Goal: Task Accomplishment & Management: Use online tool/utility

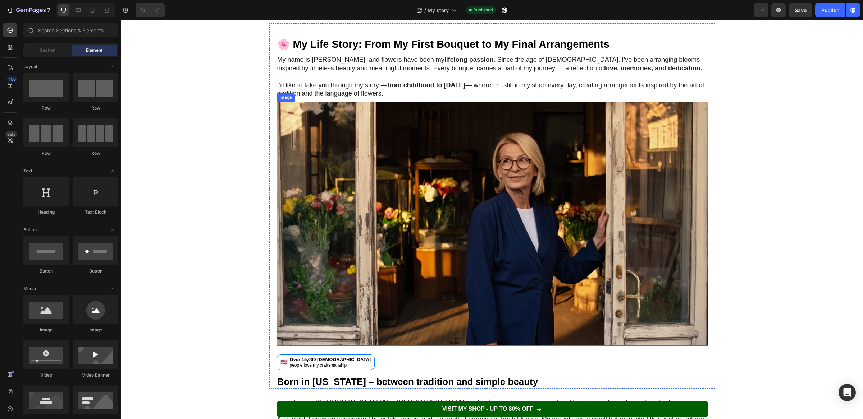
scroll to position [108, 0]
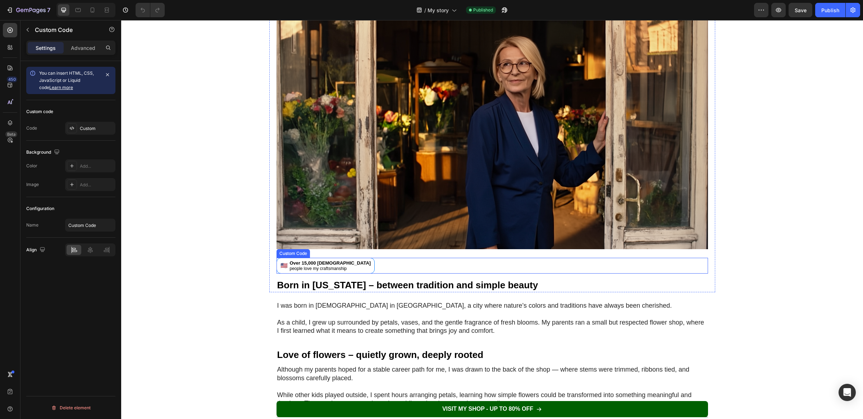
click at [357, 266] on div "🇺🇸 Over 15,000 [DEMOGRAPHIC_DATA] people love my craftsmanship" at bounding box center [491, 266] width 431 height 16
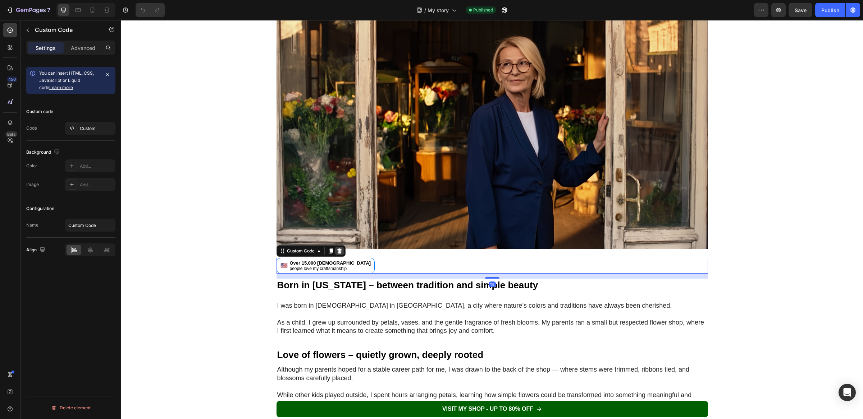
click at [338, 248] on icon at bounding box center [339, 251] width 6 height 6
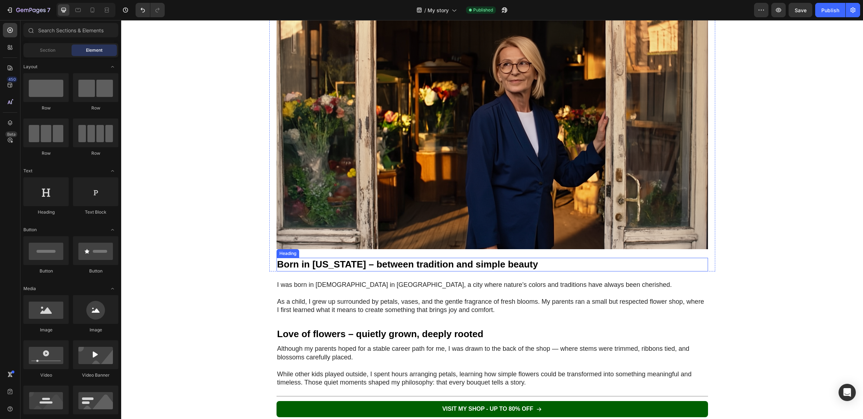
click at [339, 268] on h1 "Born in [US_STATE] – between tradition and simple beauty" at bounding box center [491, 265] width 431 height 14
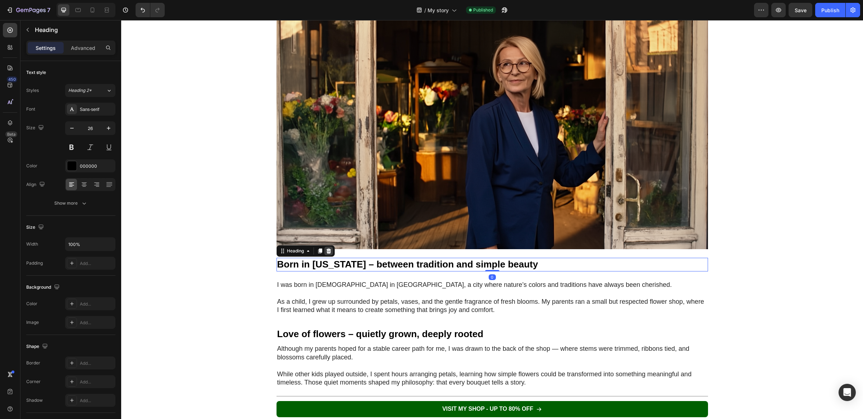
click at [327, 252] on icon at bounding box center [329, 251] width 6 height 6
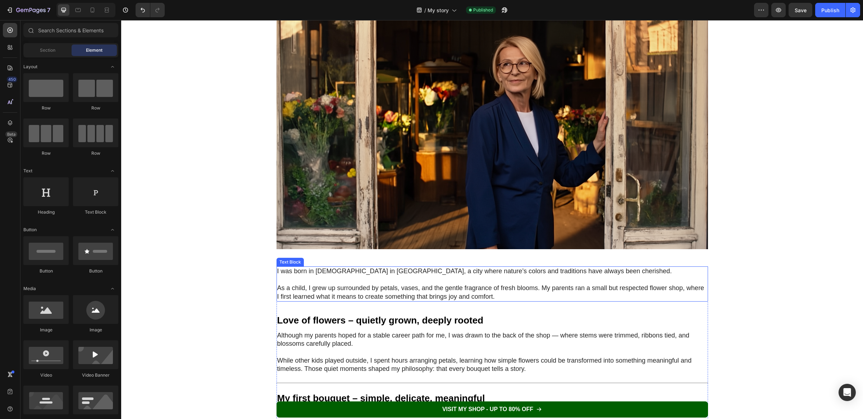
click at [318, 271] on p "I was born in [DEMOGRAPHIC_DATA] in [GEOGRAPHIC_DATA], a city where nature’s co…" at bounding box center [492, 271] width 430 height 8
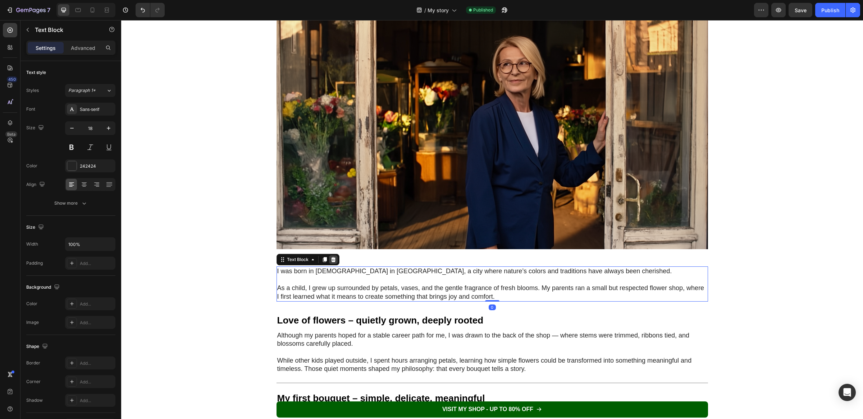
click at [330, 258] on icon at bounding box center [333, 260] width 6 height 6
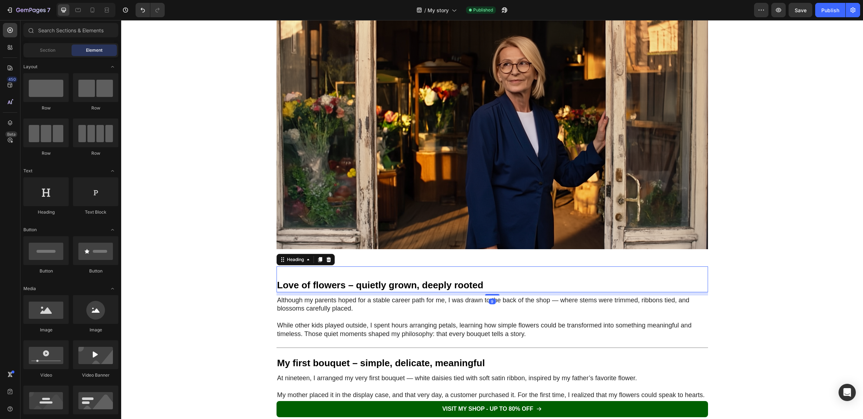
click at [312, 275] on h1 "Love of flowers – quietly grown, deeply rooted" at bounding box center [491, 280] width 431 height 26
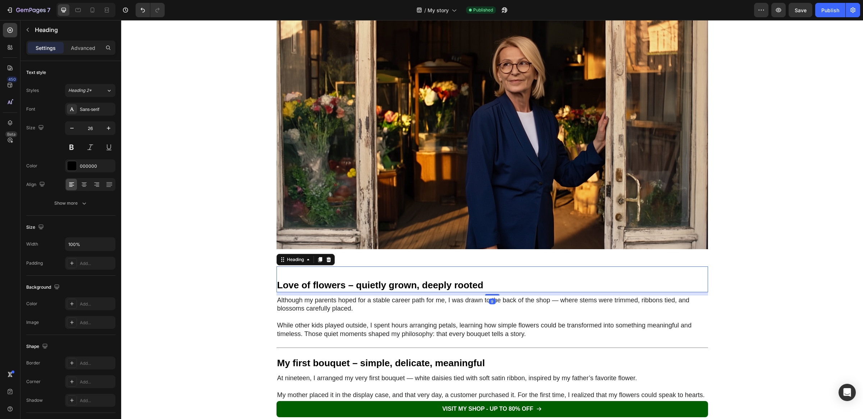
click at [312, 275] on h1 "Love of flowers – quietly grown, deeply rooted" at bounding box center [491, 280] width 431 height 26
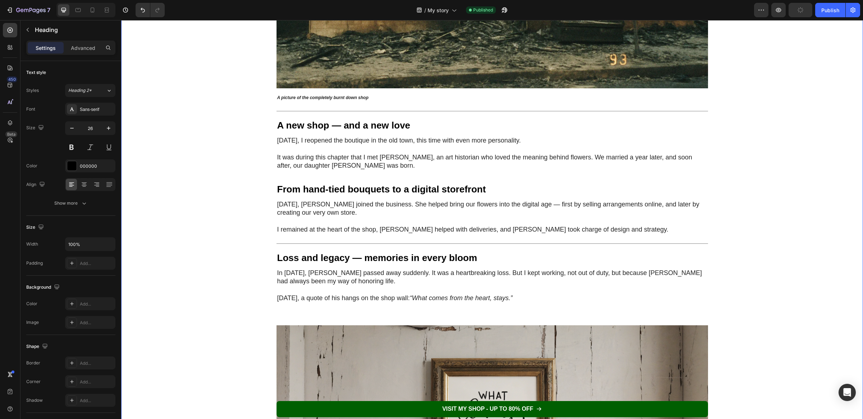
scroll to position [854, 0]
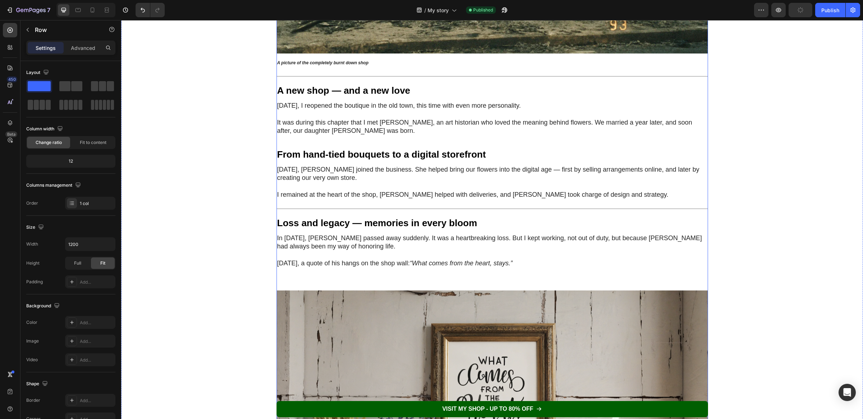
click at [322, 283] on div "Love of flowers – quietly grown, deeply rooted Heading 9 Although my parents ho…" at bounding box center [491, 231] width 431 height 1420
click at [322, 283] on div "Love of flowers – quietly grown, deeply rooted Heading Although my parents hope…" at bounding box center [491, 231] width 431 height 1420
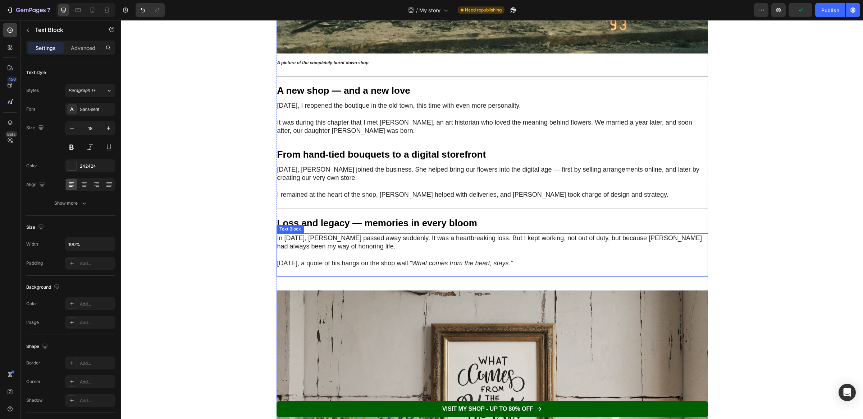
click at [528, 266] on p "[DATE], a quote of his hangs on the shop wall: “What comes from the heart, stay…" at bounding box center [492, 263] width 430 height 8
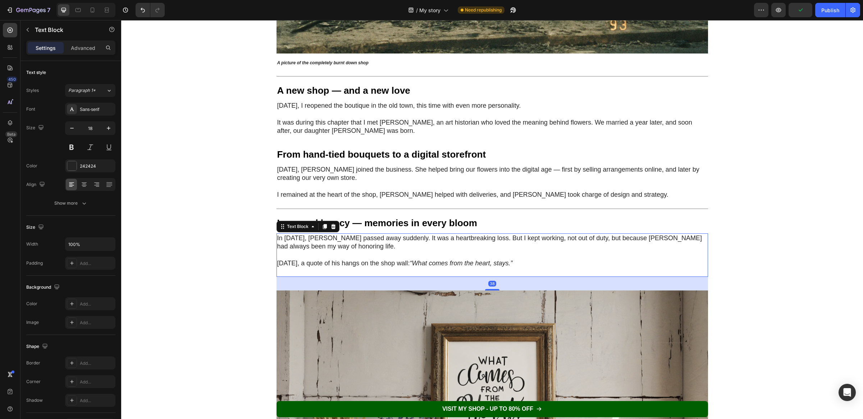
click at [528, 266] on p "[DATE], a quote of his hangs on the shop wall: “What comes from the heart, stay…" at bounding box center [492, 263] width 430 height 8
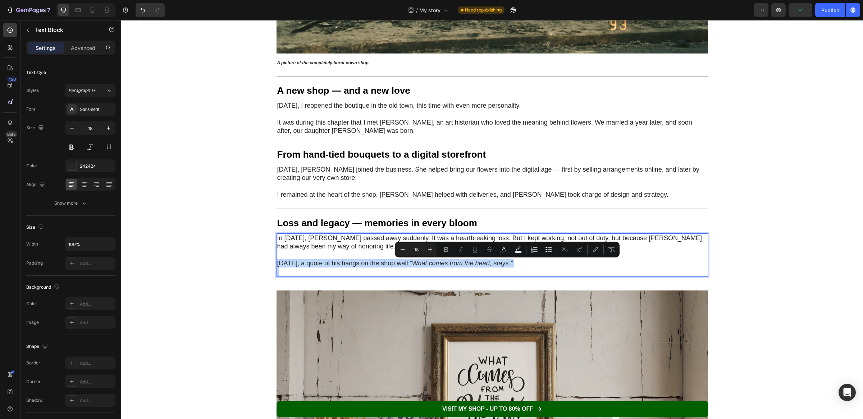
click at [528, 266] on p "[DATE], a quote of his hangs on the shop wall: “What comes from the heart, stay…" at bounding box center [492, 263] width 430 height 8
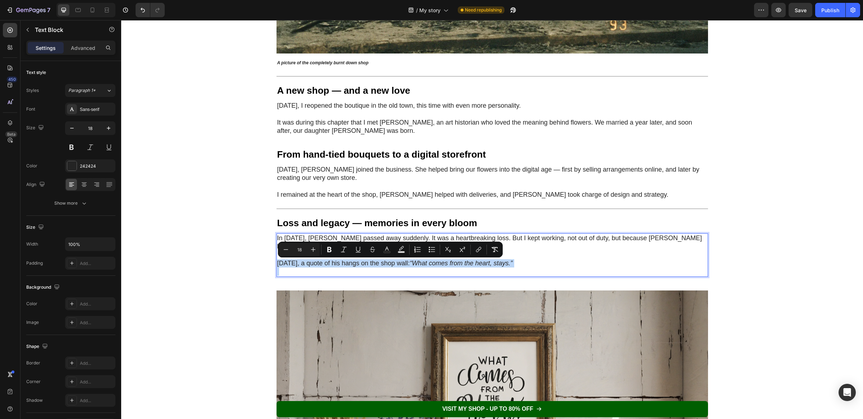
click at [528, 266] on p "[DATE], a quote of his hangs on the shop wall: “What comes from the heart, stay…" at bounding box center [492, 263] width 430 height 8
click at [784, 282] on div "Love of flowers – quietly grown, deeply rooted Heading Although my parents hope…" at bounding box center [491, 231] width 727 height 1420
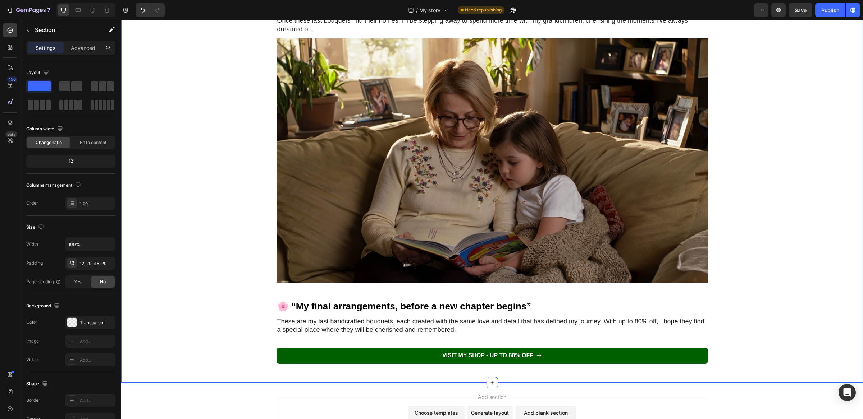
scroll to position [1472, 0]
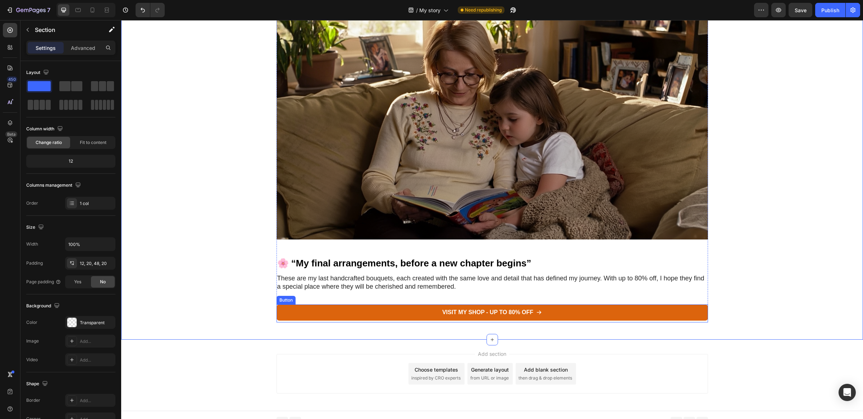
click at [330, 312] on link "VISIT MY SHOP - up to 80% off" at bounding box center [491, 313] width 431 height 16
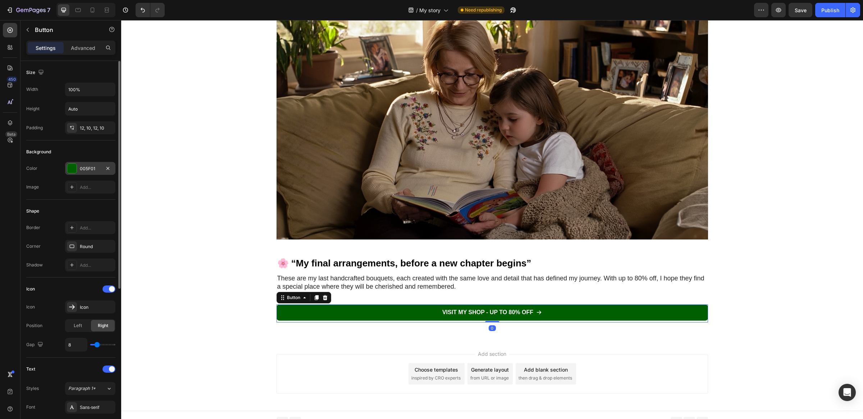
click at [81, 167] on div "005F01" at bounding box center [90, 169] width 21 height 6
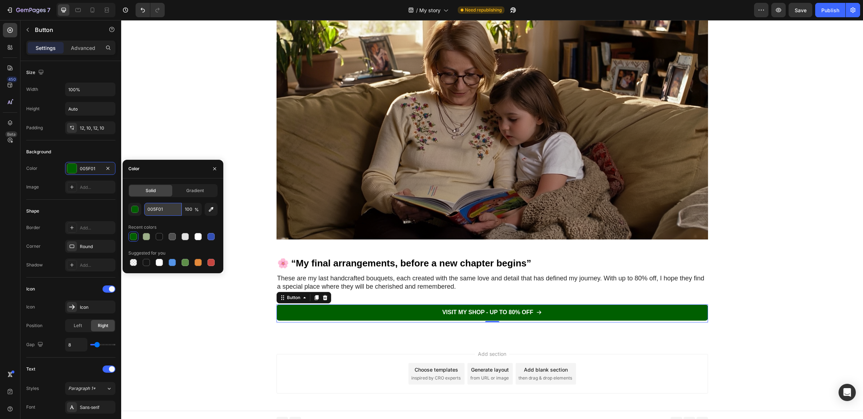
click at [168, 212] on input "005F01" at bounding box center [162, 209] width 37 height 13
paste input "9CAF88"
type input "9CAF88"
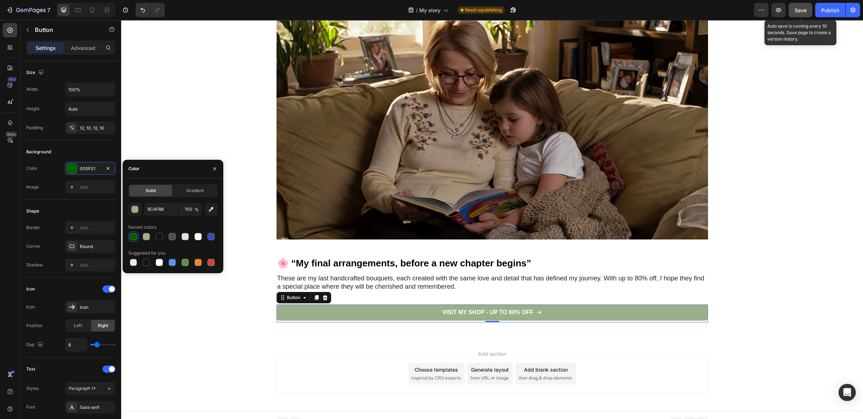
click at [801, 17] on button "Save" at bounding box center [800, 10] width 24 height 14
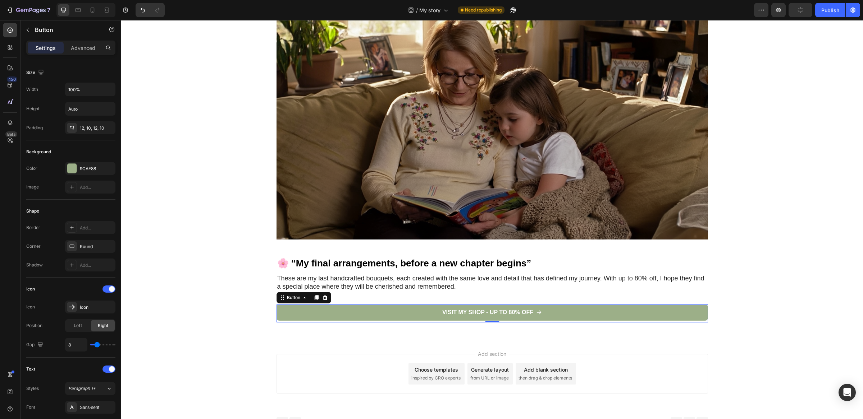
click at [812, 17] on div "Preview Publish" at bounding box center [807, 10] width 106 height 14
click at [830, 14] on button "Publish" at bounding box center [830, 10] width 30 height 14
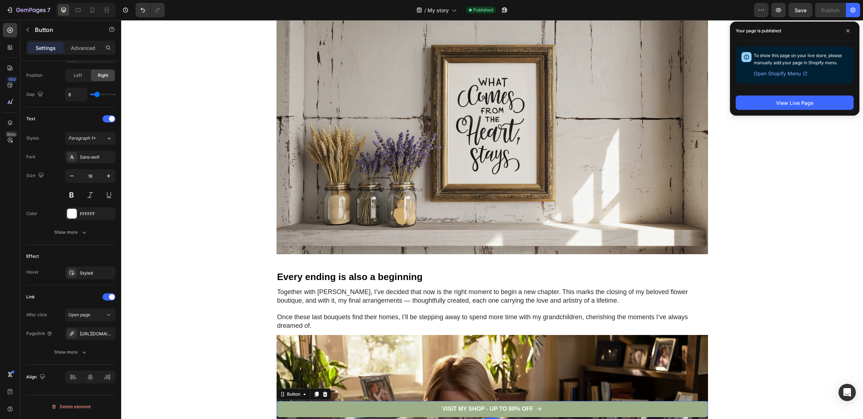
scroll to position [1276, 0]
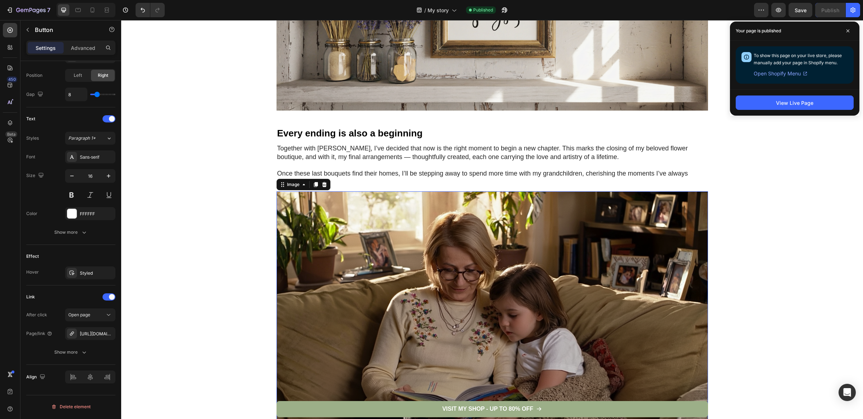
click at [388, 256] on img at bounding box center [491, 314] width 431 height 244
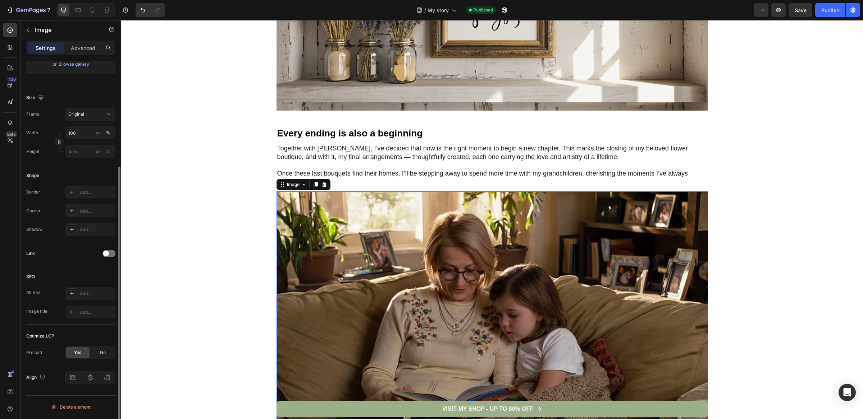
scroll to position [0, 0]
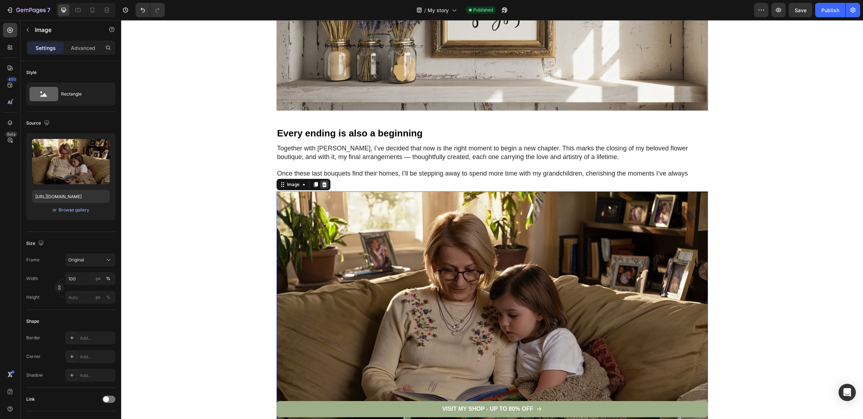
click at [325, 188] on div at bounding box center [324, 184] width 9 height 9
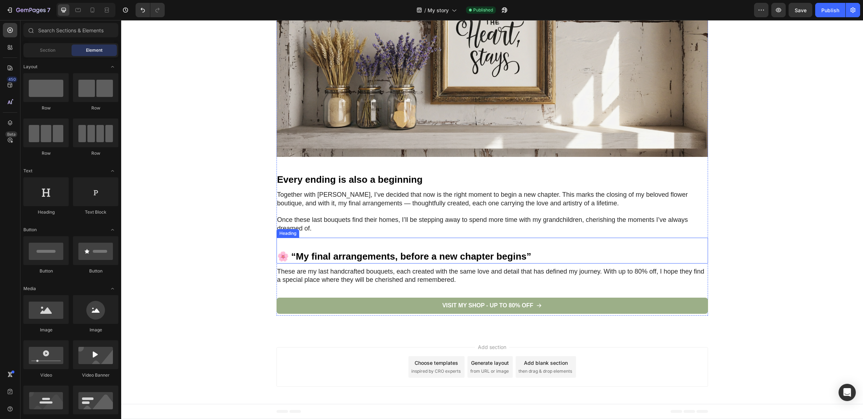
click at [327, 243] on h1 "🌸 “My final arrangements, before a new chapter begins”" at bounding box center [491, 251] width 431 height 26
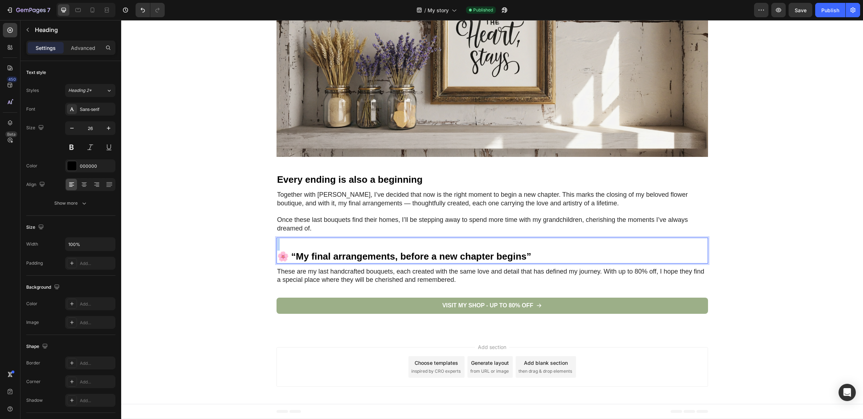
click at [327, 243] on h1 "⁠⁠⁠⁠⁠⁠⁠ 🌸 “My final arrangements, before a new chapter begins”" at bounding box center [491, 251] width 431 height 26
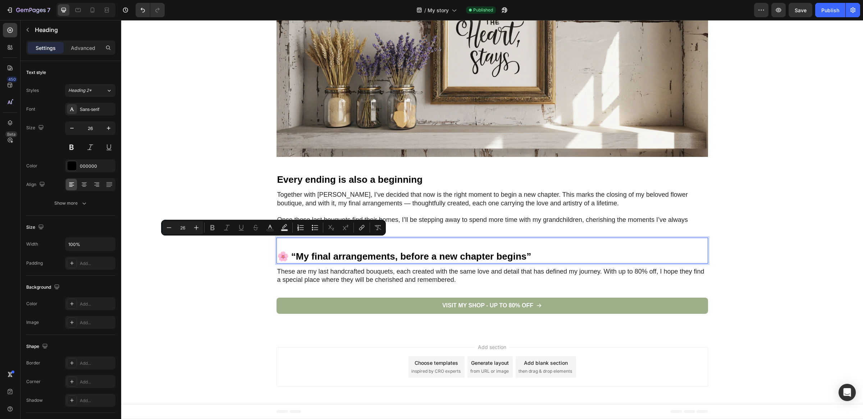
click at [327, 243] on p "🌸 “My final arrangements, before a new chapter begins”" at bounding box center [492, 251] width 430 height 24
click at [557, 244] on p "🌸 “My final arrangements, before a new chapter begins”" at bounding box center [492, 251] width 430 height 24
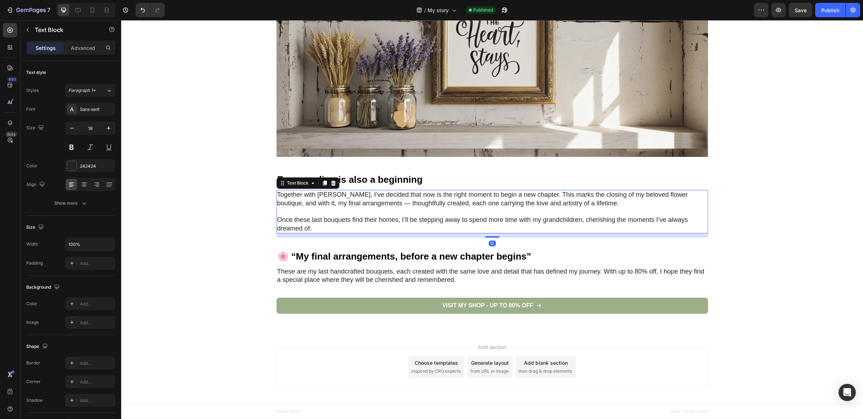
click at [353, 229] on p "Once these last bouquets find their homes, I’ll be stepping away to spend more …" at bounding box center [492, 224] width 430 height 17
click at [312, 250] on p "⁠⁠⁠⁠⁠⁠⁠ 🌸 “My final arrangements, before a new chapter begins”" at bounding box center [492, 251] width 430 height 24
click at [353, 213] on p at bounding box center [492, 212] width 430 height 8
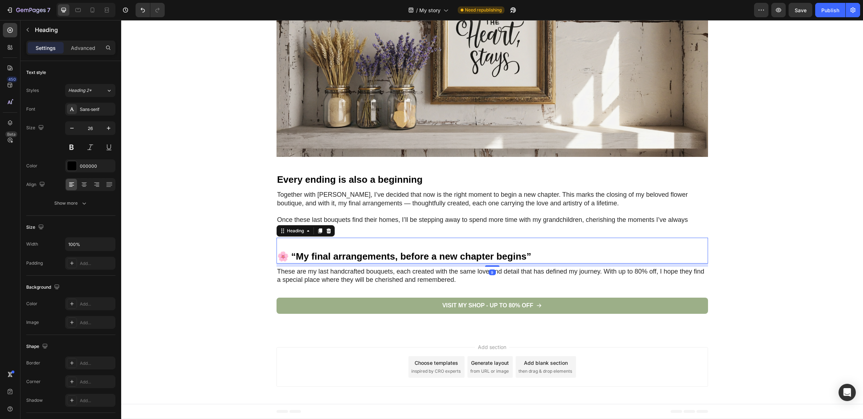
click at [358, 256] on p "⁠⁠⁠⁠⁠⁠⁠ 🌸 “My final arrangements, before a new chapter begins”" at bounding box center [492, 251] width 430 height 24
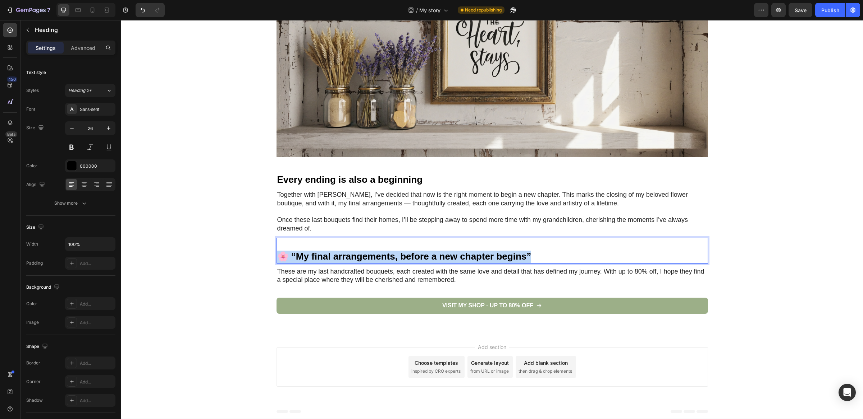
click at [358, 256] on p "⁠⁠⁠⁠⁠⁠⁠ 🌸 “My final arrangements, before a new chapter begins”" at bounding box center [492, 251] width 430 height 24
click at [358, 256] on p "🌸 “My final arrangements, before a new chapter begins”" at bounding box center [492, 251] width 430 height 24
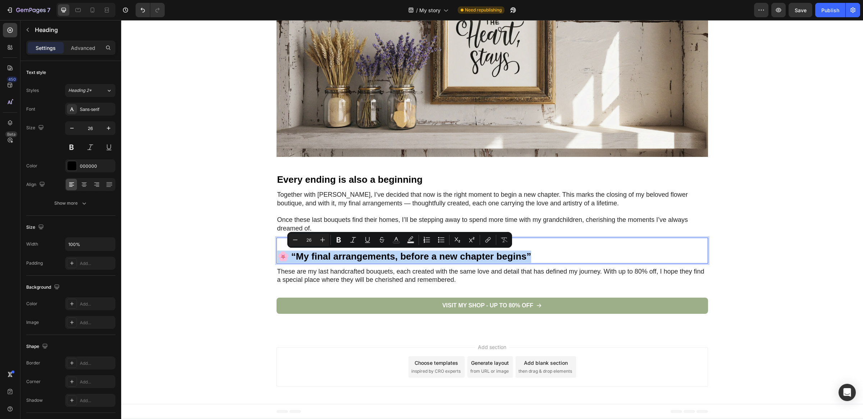
copy p "🌸 “My final arrangements, before a new chapter begins”"
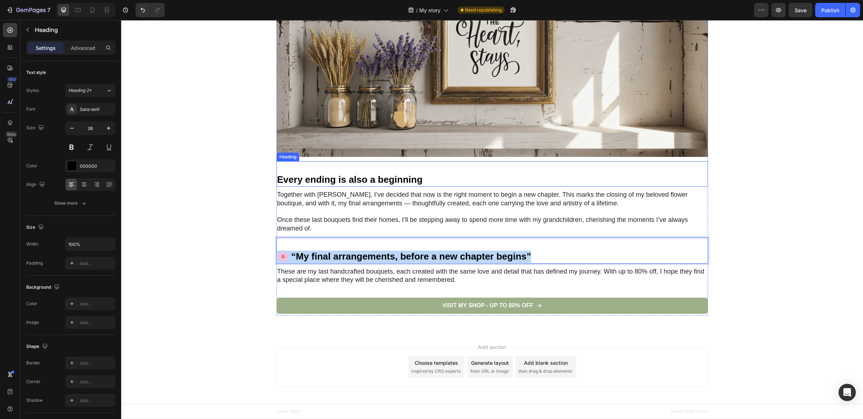
click at [311, 182] on h1 "Every ending is also a beginning" at bounding box center [491, 174] width 431 height 26
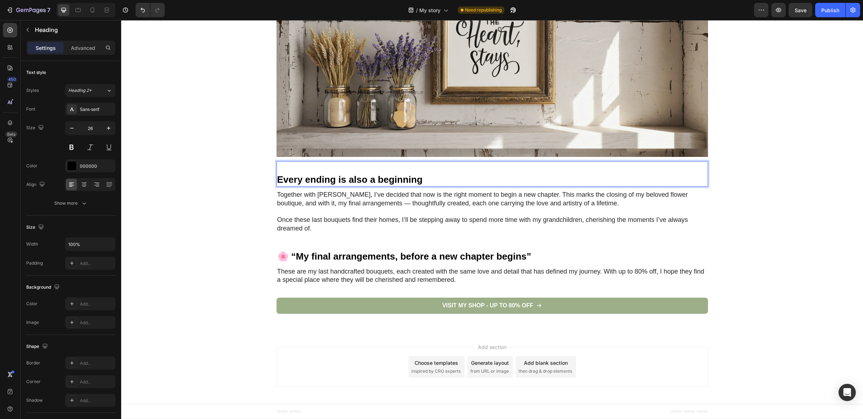
click at [311, 182] on h1 "⁠⁠⁠⁠⁠⁠⁠ Every ending is also a beginning" at bounding box center [491, 174] width 431 height 26
click at [311, 182] on p "⁠⁠⁠⁠⁠⁠⁠ Every ending is also a beginning" at bounding box center [492, 174] width 430 height 24
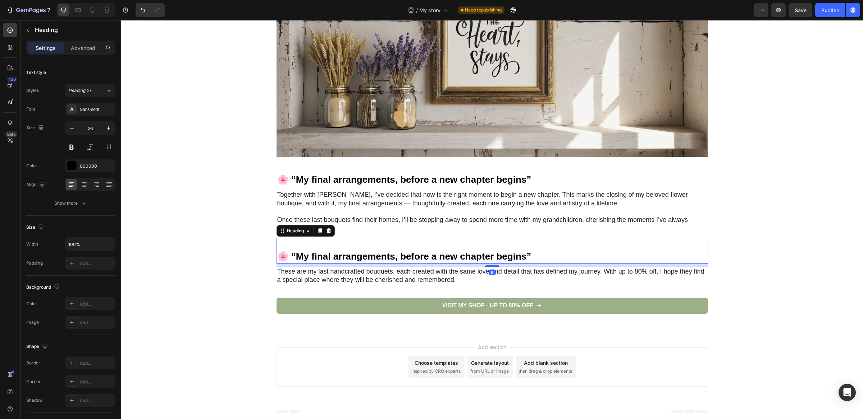
click at [316, 255] on p "⁠⁠⁠⁠⁠⁠⁠ 🌸 “My final arrangements, before a new chapter begins”" at bounding box center [492, 251] width 430 height 24
click at [328, 227] on div at bounding box center [328, 231] width 9 height 9
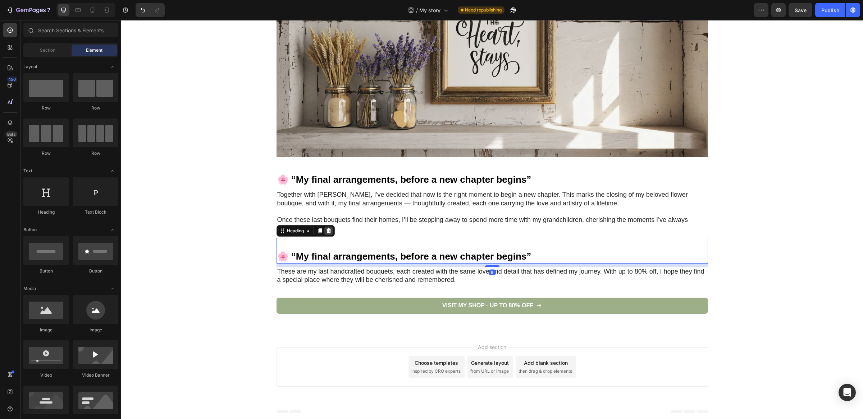
scroll to position [1201, 0]
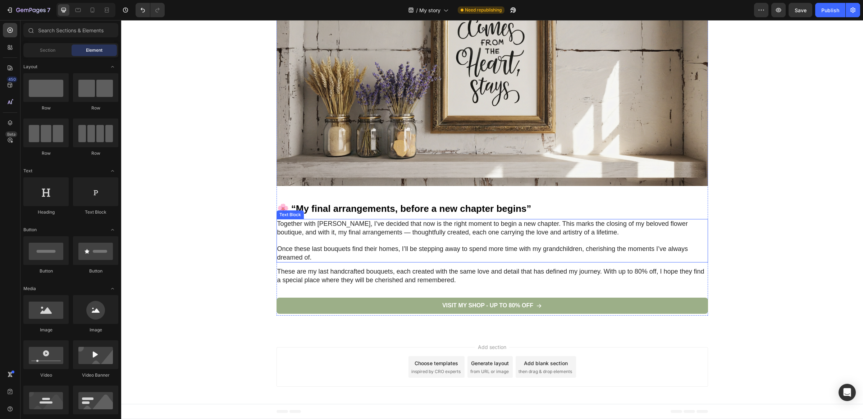
click at [322, 248] on p "Once these last bouquets find their homes, I’ll be stepping away to spend more …" at bounding box center [492, 253] width 430 height 17
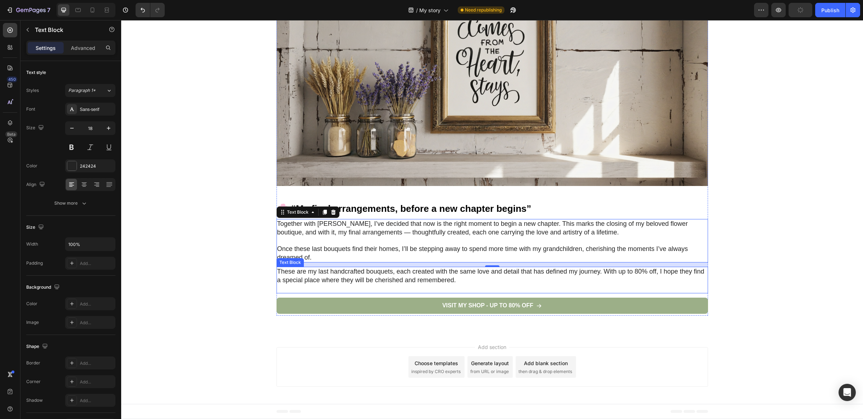
click at [309, 278] on p "These are my last handcrafted bouquets, each created with the same love and det…" at bounding box center [492, 276] width 430 height 17
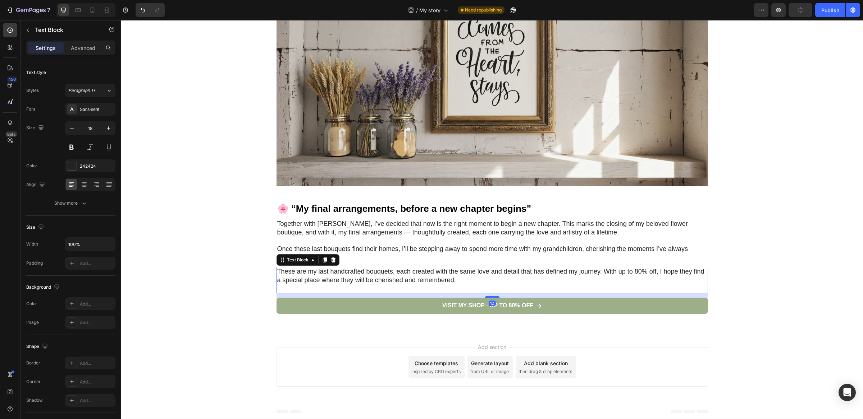
click at [606, 278] on p "These are my last handcrafted bouquets, each created with the same love and det…" at bounding box center [492, 276] width 430 height 17
click at [605, 275] on p "These are my last handcrafted bouquets, each created with the same love and det…" at bounding box center [492, 276] width 430 height 17
drag, startPoint x: 602, startPoint y: 274, endPoint x: 264, endPoint y: 277, distance: 338.2
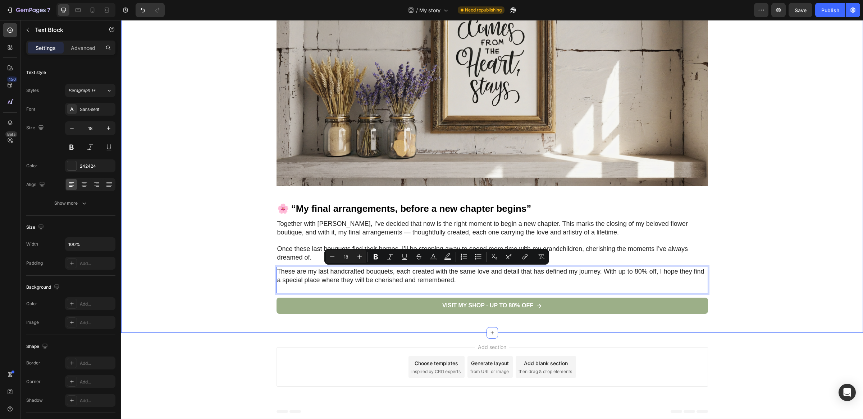
scroll to position [1193, 0]
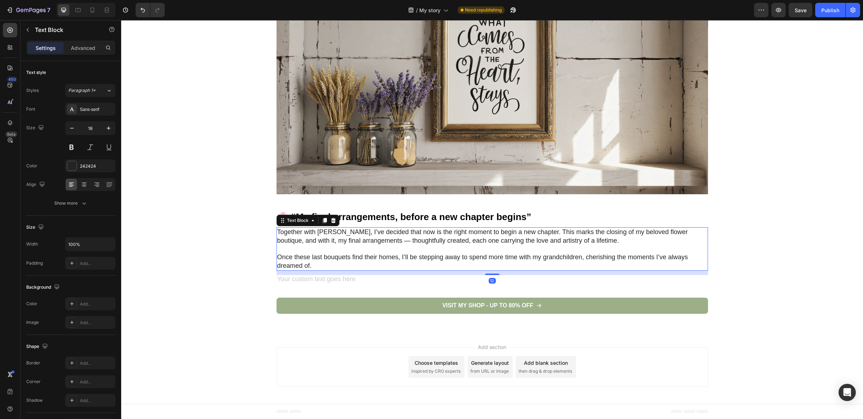
click at [318, 266] on p "Once these last bouquets find their homes, I’ll be stepping away to spend more …" at bounding box center [492, 261] width 430 height 17
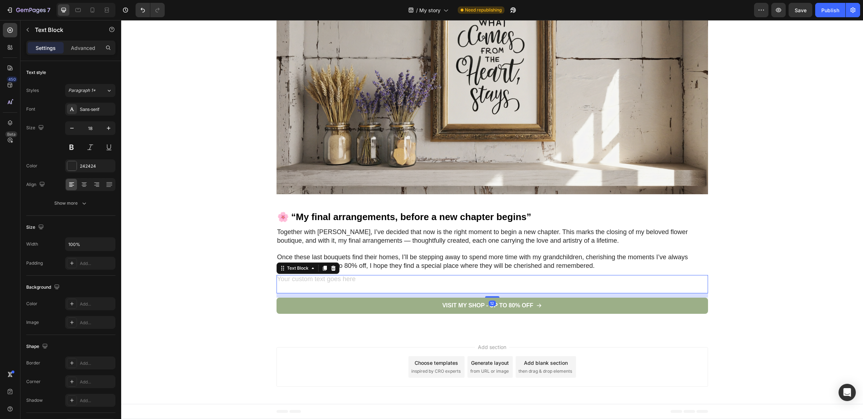
click at [362, 286] on p "Rich Text Editor. Editing area: main" at bounding box center [492, 289] width 430 height 8
click at [331, 268] on icon at bounding box center [333, 269] width 6 height 6
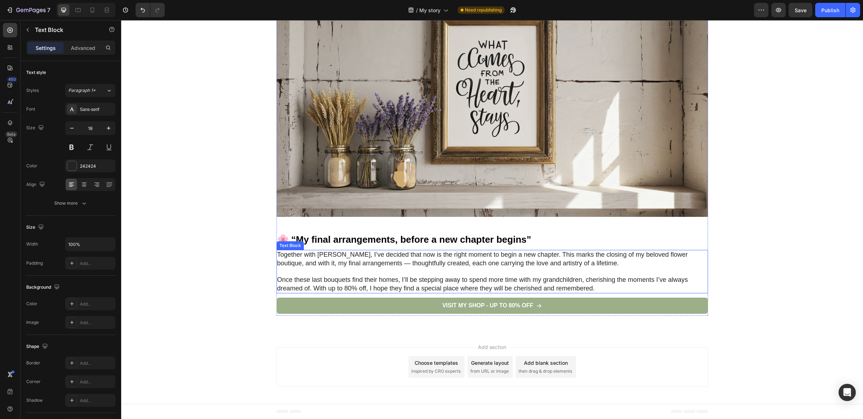
click at [614, 288] on p "Once these last bouquets find their homes, I’ll be stepping away to spend more …" at bounding box center [492, 284] width 430 height 17
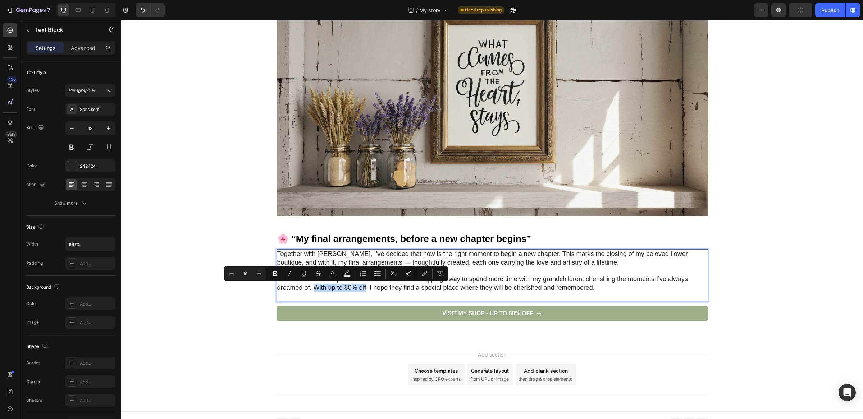
drag, startPoint x: 309, startPoint y: 288, endPoint x: 362, endPoint y: 289, distance: 52.8
click at [362, 289] on p "Once these last bouquets find their homes, I’ll be stepping away to spend more …" at bounding box center [492, 283] width 430 height 17
click at [264, 272] on button "Plus" at bounding box center [258, 273] width 13 height 13
click at [230, 271] on icon "Editor contextual toolbar" at bounding box center [231, 273] width 7 height 7
type input "18"
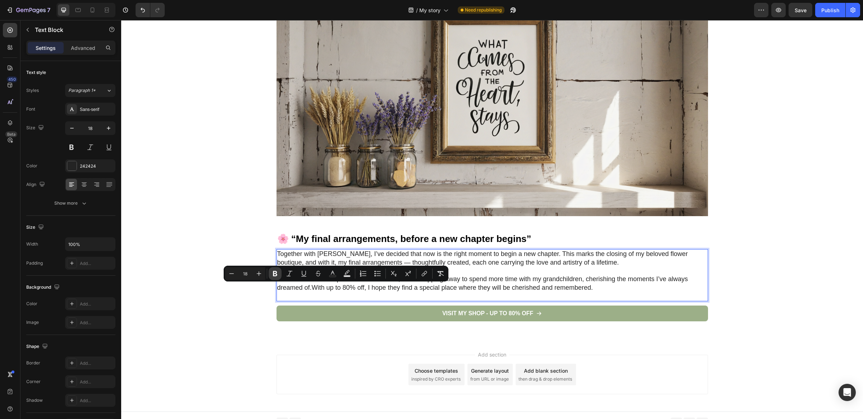
click at [279, 275] on button "Bold" at bounding box center [274, 273] width 13 height 13
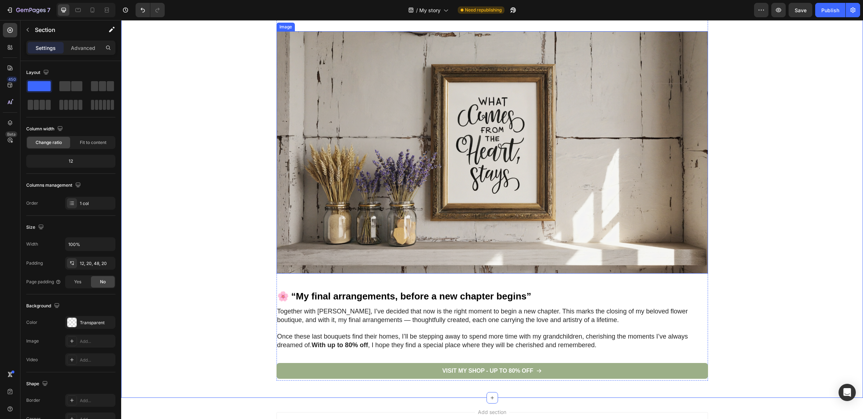
scroll to position [1179, 0]
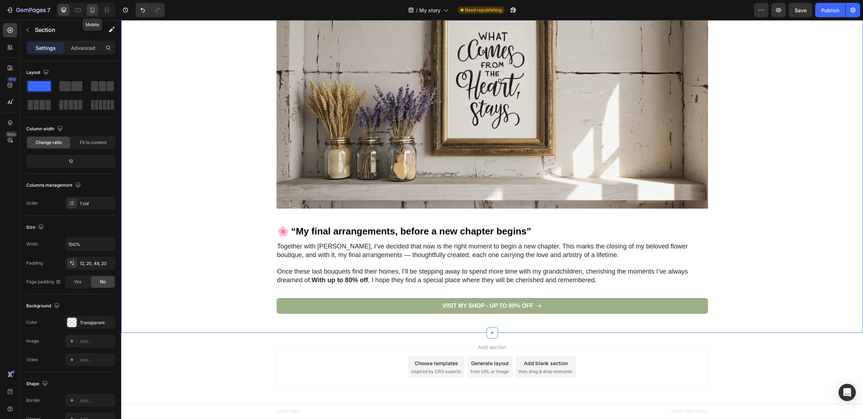
click at [87, 8] on div at bounding box center [93, 10] width 12 height 12
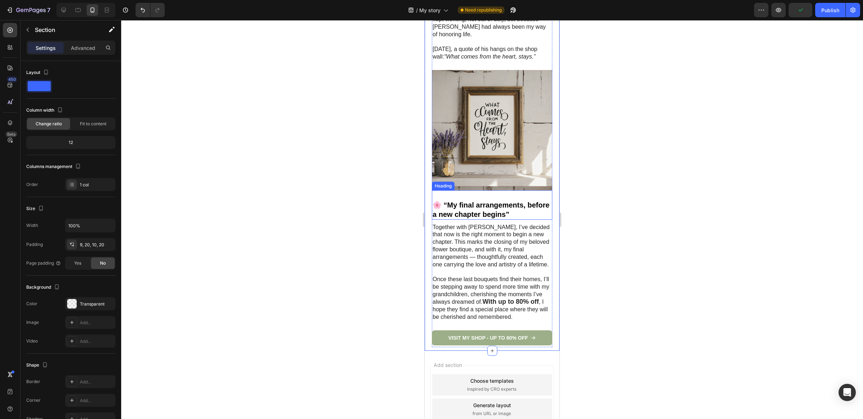
scroll to position [1017, 0]
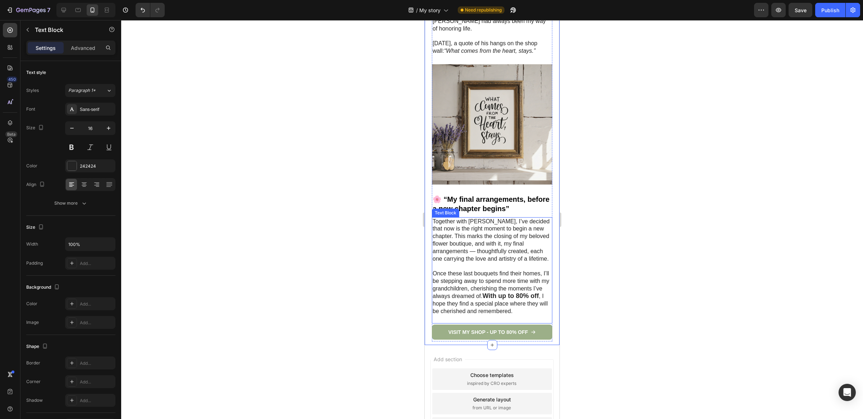
click at [524, 297] on p "Once these last bouquets find their homes, I’ll be stepping away to spend more …" at bounding box center [491, 292] width 119 height 45
click at [513, 301] on p "Once these last bouquets find their homes, I’ll be stepping away to spend more …" at bounding box center [491, 292] width 119 height 45
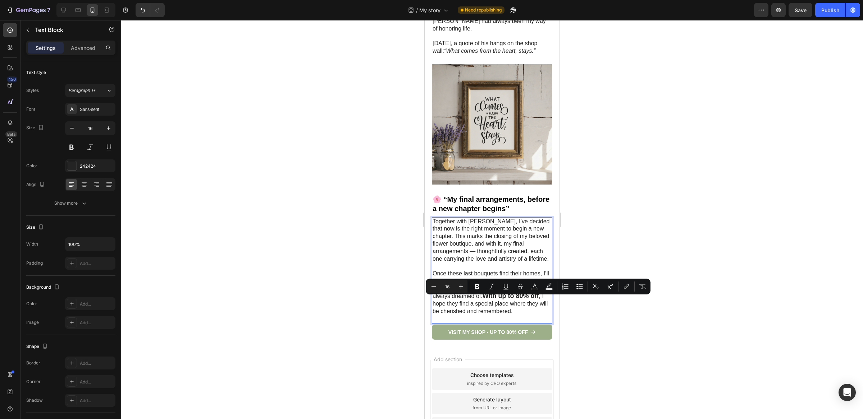
click at [490, 305] on p "Once these last bouquets find their homes, I’ll be stepping away to spend more …" at bounding box center [491, 292] width 119 height 45
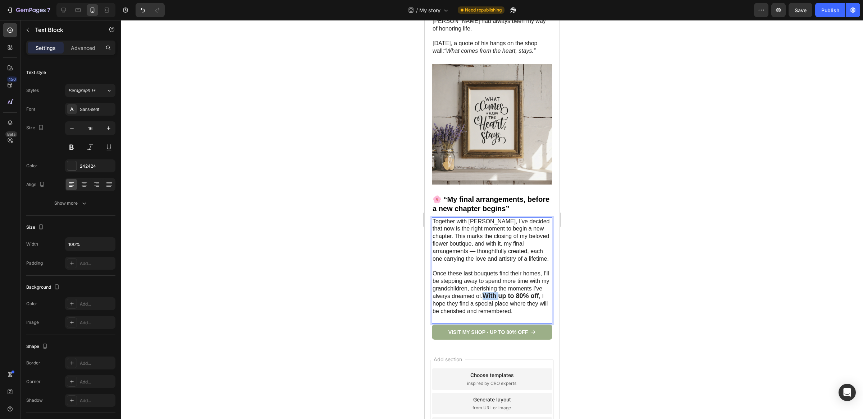
drag, startPoint x: 519, startPoint y: 291, endPoint x: 536, endPoint y: 293, distance: 17.3
click at [536, 293] on p "Once these last bouquets find their homes, I’ll be stepping away to spend more …" at bounding box center [491, 292] width 119 height 45
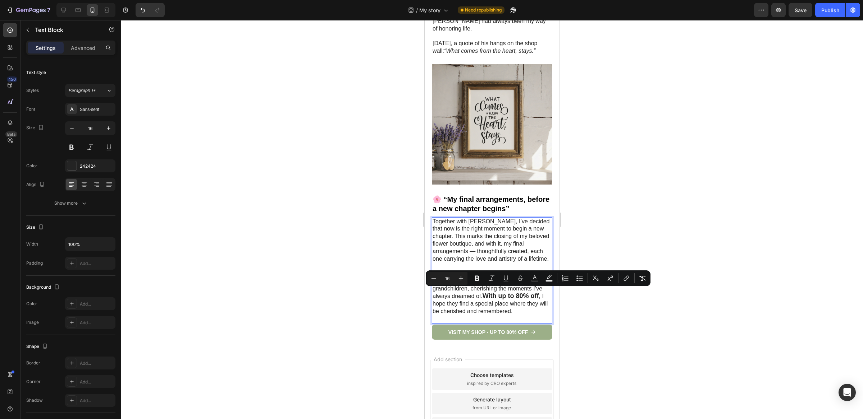
click at [516, 295] on p "Once these last bouquets find their homes, I’ll be stepping away to spend more …" at bounding box center [491, 292] width 119 height 45
drag, startPoint x: 520, startPoint y: 294, endPoint x: 465, endPoint y: 303, distance: 55.8
click at [465, 303] on p "Once these last bouquets find their homes, I’ll be stepping away to spend more …" at bounding box center [491, 292] width 119 height 45
click at [436, 279] on icon "Editor contextual toolbar" at bounding box center [433, 278] width 7 height 7
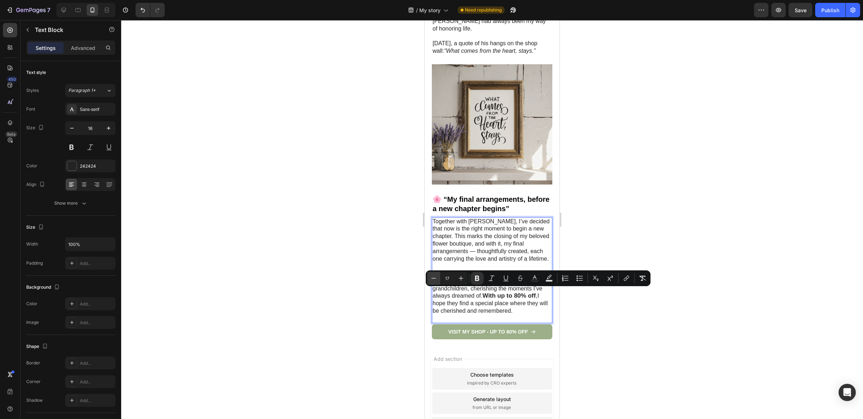
type input "16"
click at [509, 302] on p "Once these last bouquets find their homes, I’ll be stepping away to spend more …" at bounding box center [491, 292] width 119 height 45
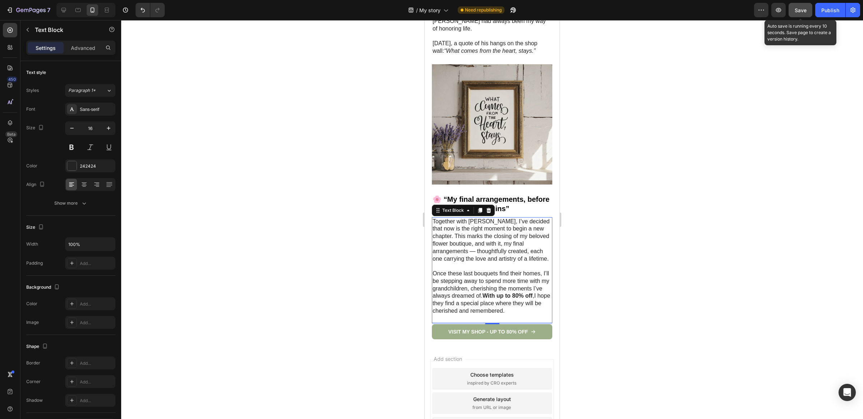
click at [795, 7] on span "Save" at bounding box center [800, 10] width 12 height 6
click at [841, 12] on button "Publish" at bounding box center [830, 10] width 30 height 14
